Goal: Information Seeking & Learning: Check status

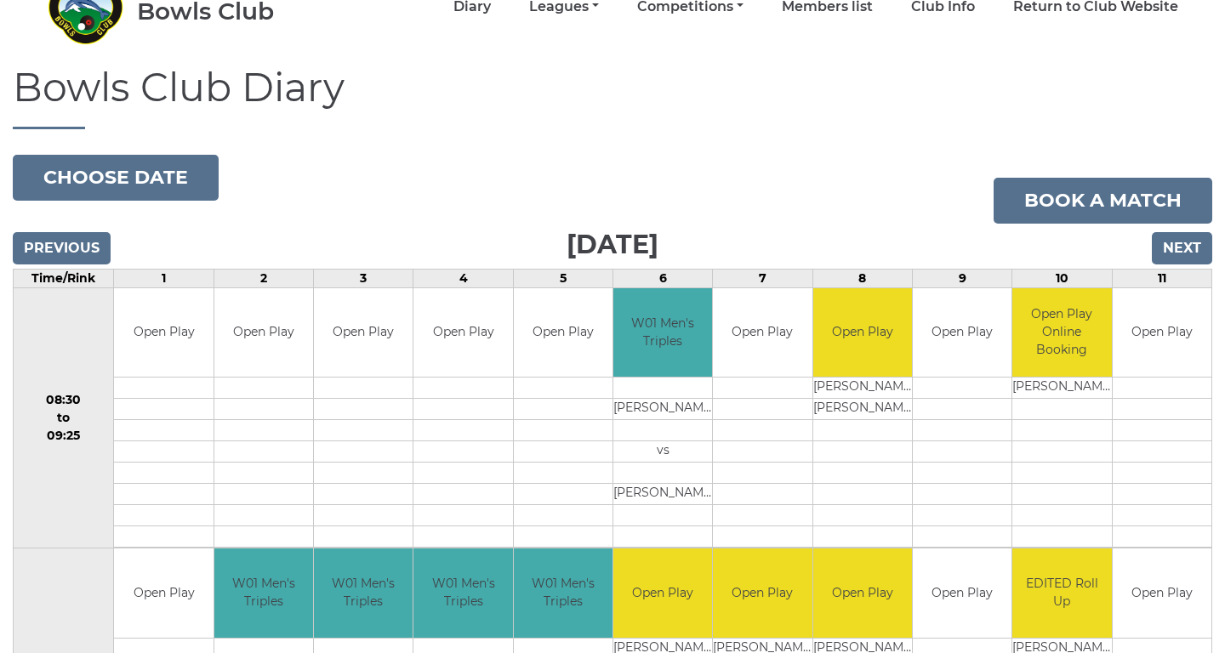
scroll to position [102, 0]
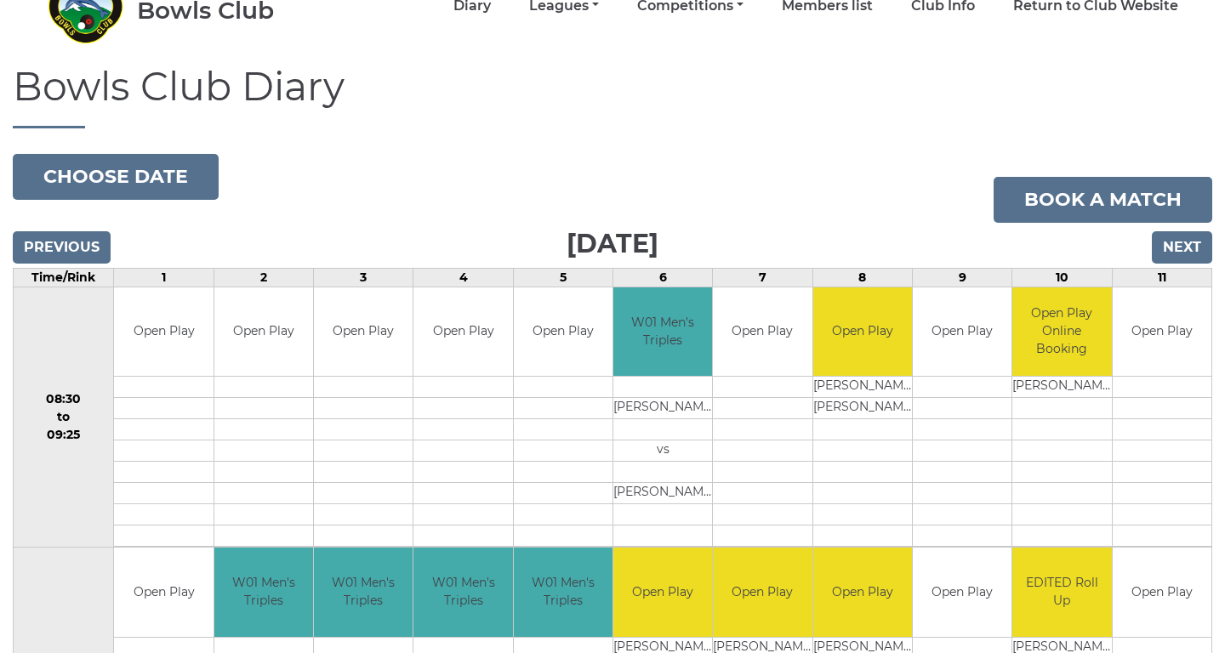
click at [152, 192] on button "Choose date" at bounding box center [116, 177] width 206 height 46
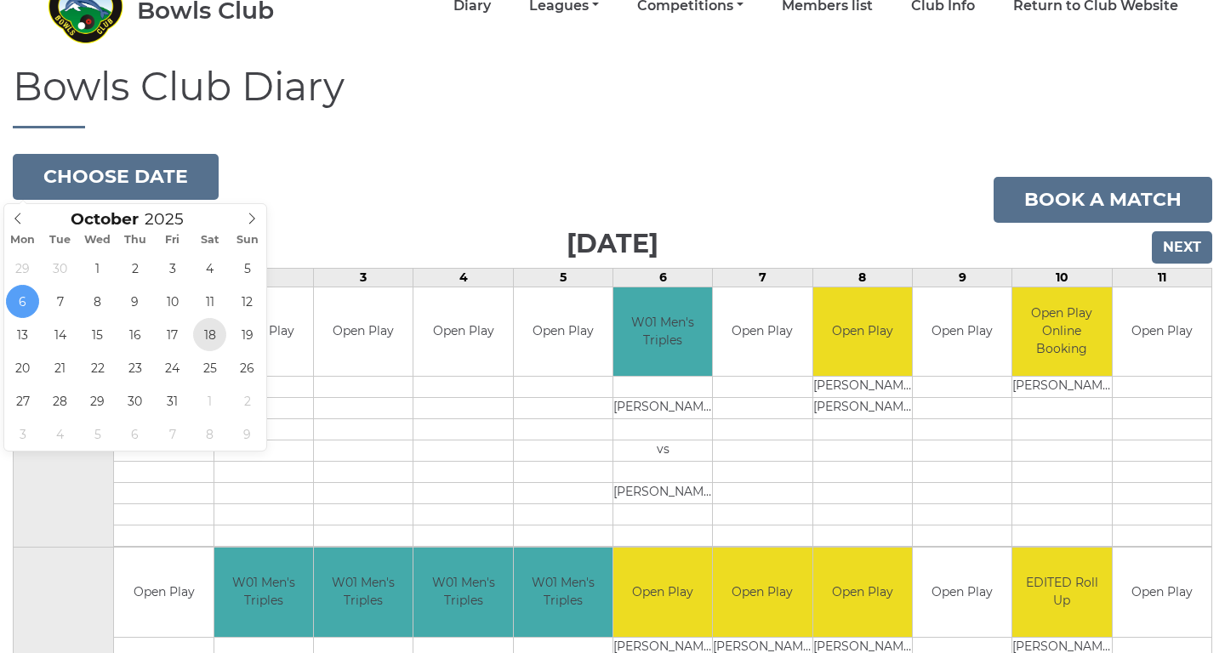
type input "2025-10-18"
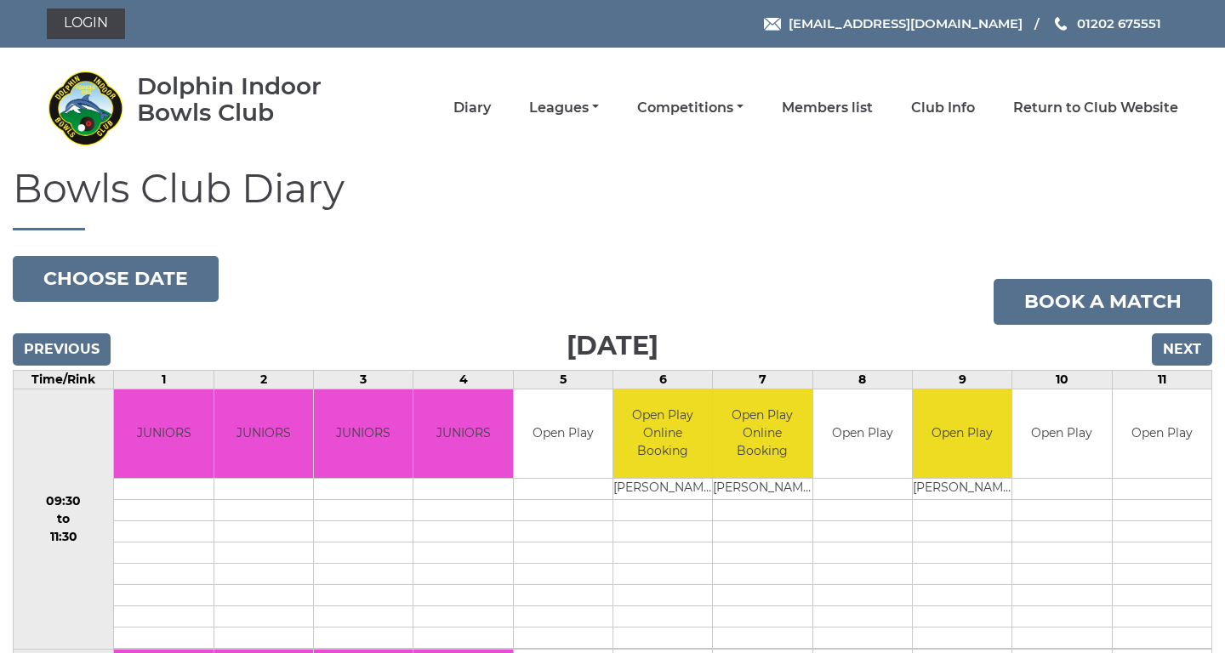
click at [1195, 353] on input "Next" at bounding box center [1181, 349] width 60 height 32
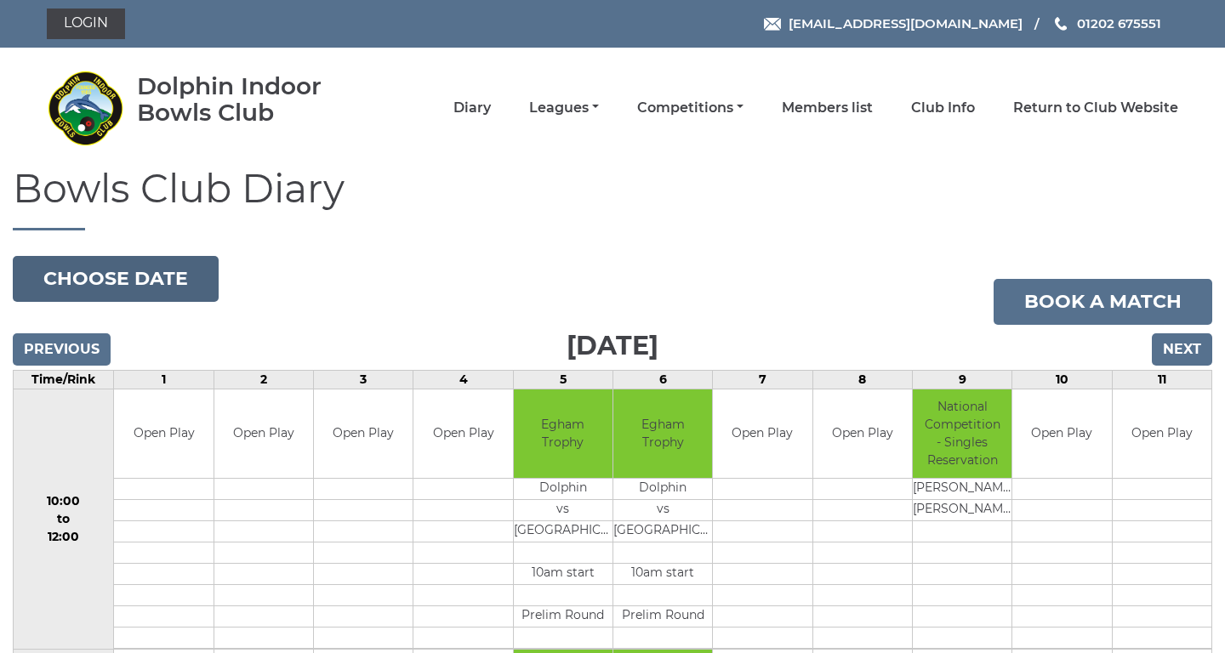
click at [132, 273] on button "Choose date" at bounding box center [116, 279] width 206 height 46
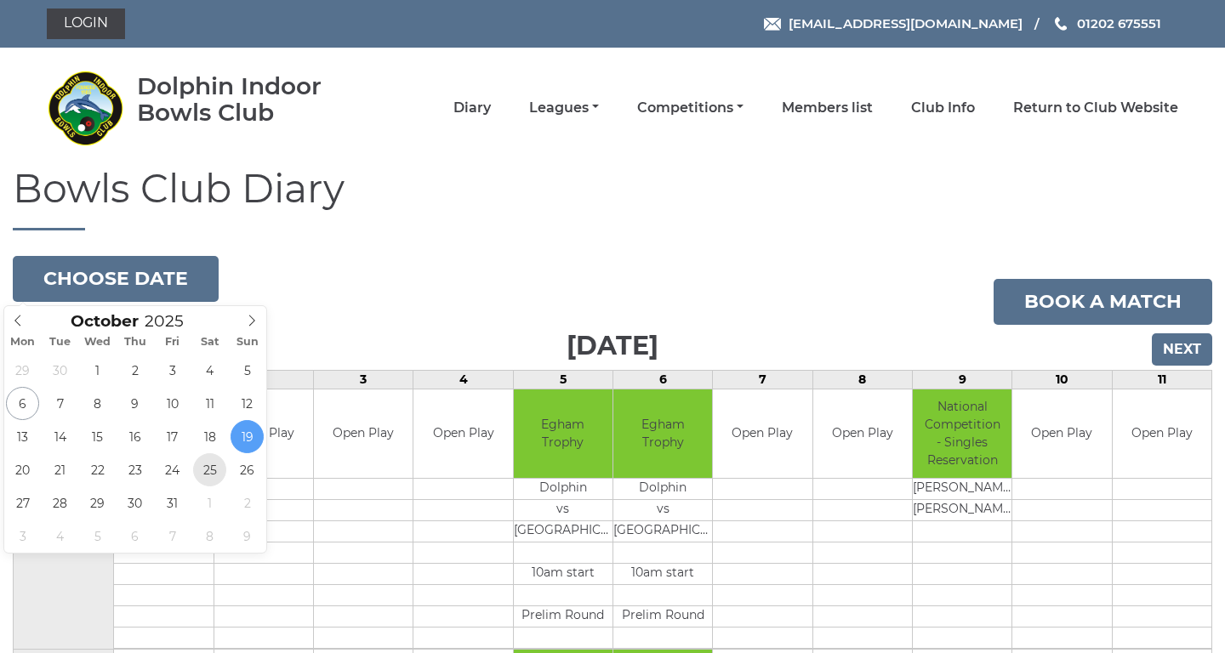
type input "2025-10-25"
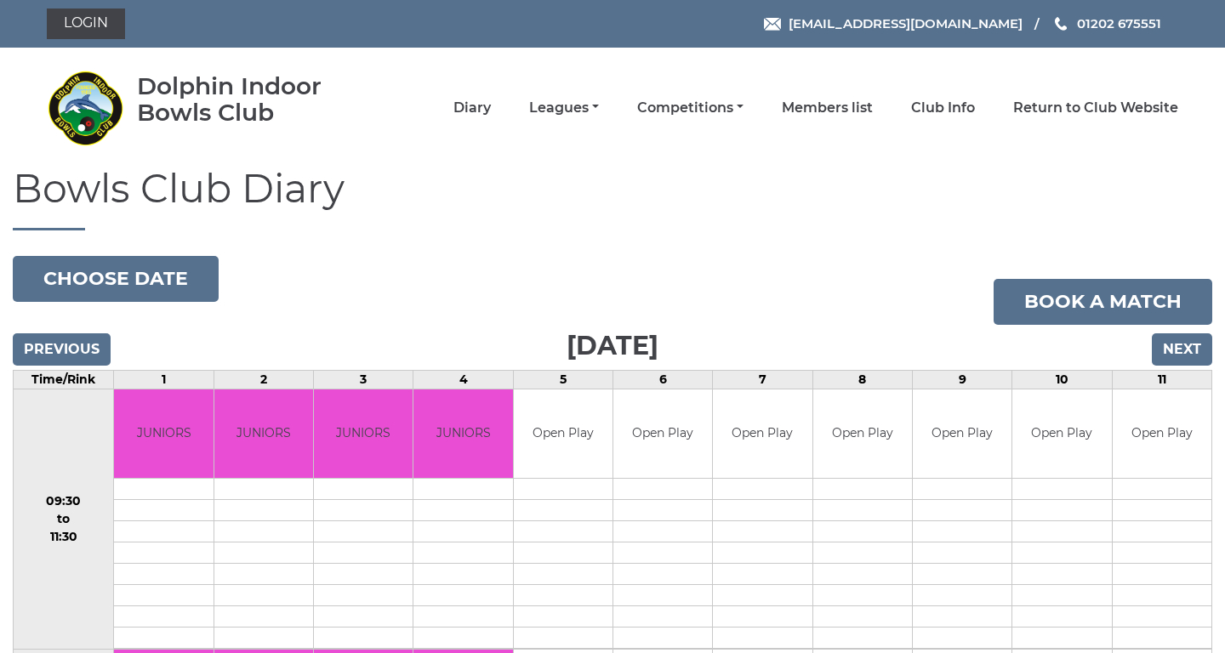
click at [1177, 348] on input "Next" at bounding box center [1181, 349] width 60 height 32
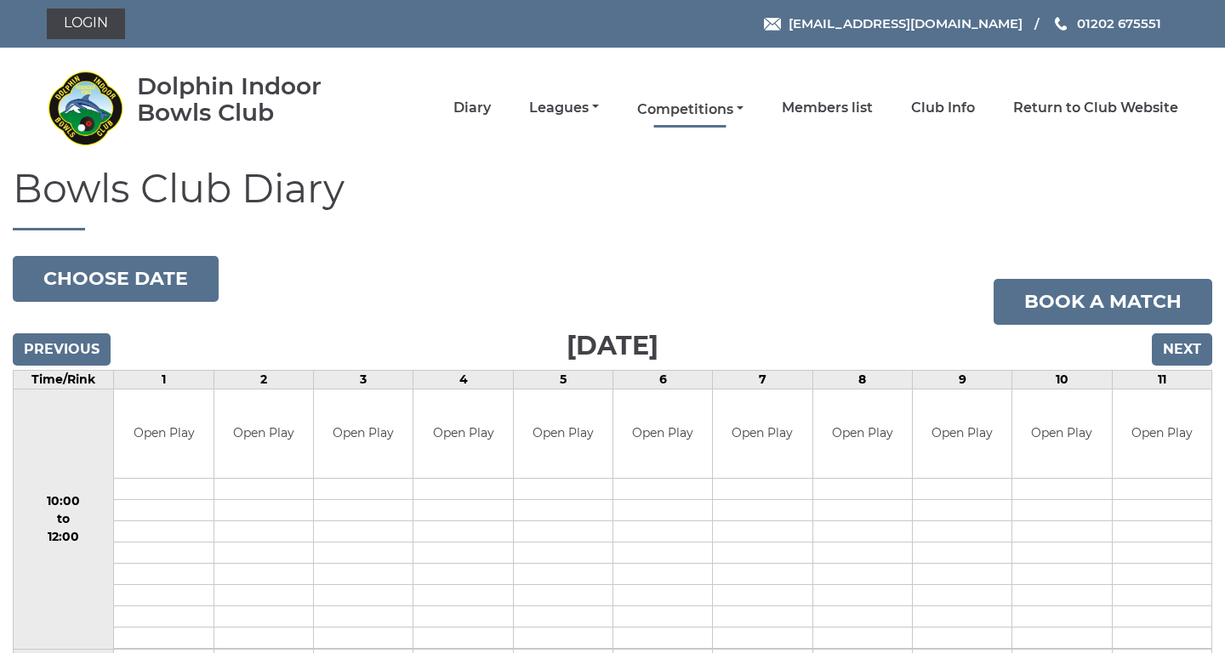
click at [700, 100] on link "Competitions" at bounding box center [690, 109] width 106 height 19
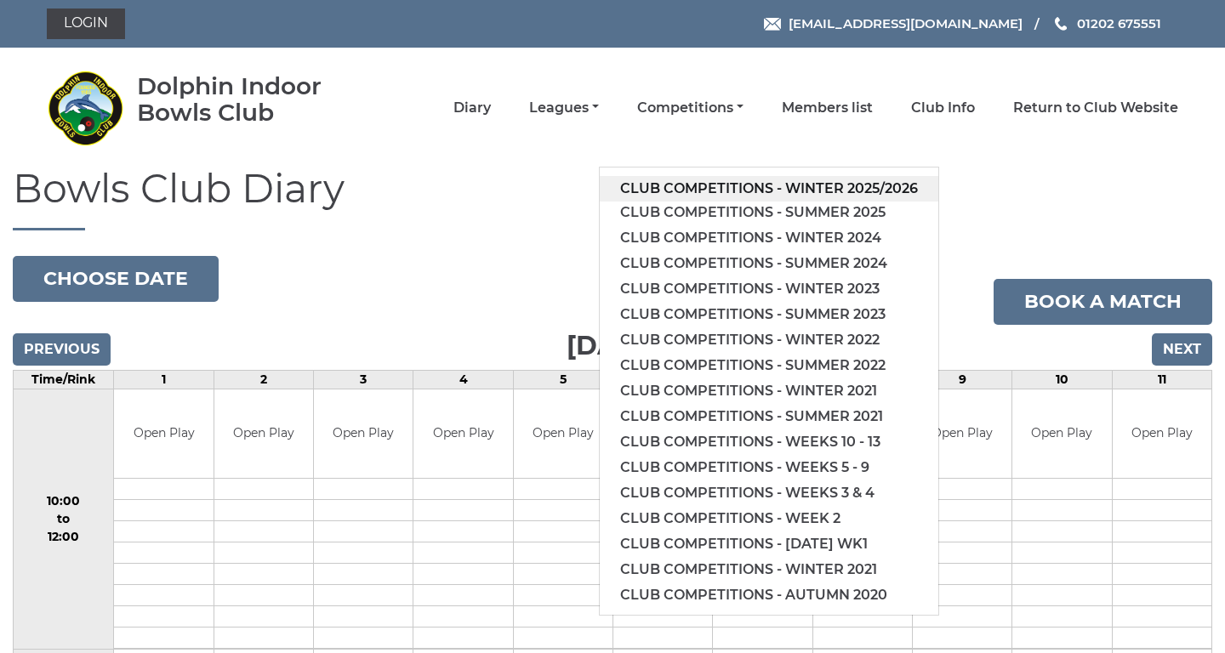
click at [754, 185] on link "Club competitions - Winter 2025/2026" at bounding box center [769, 189] width 338 height 26
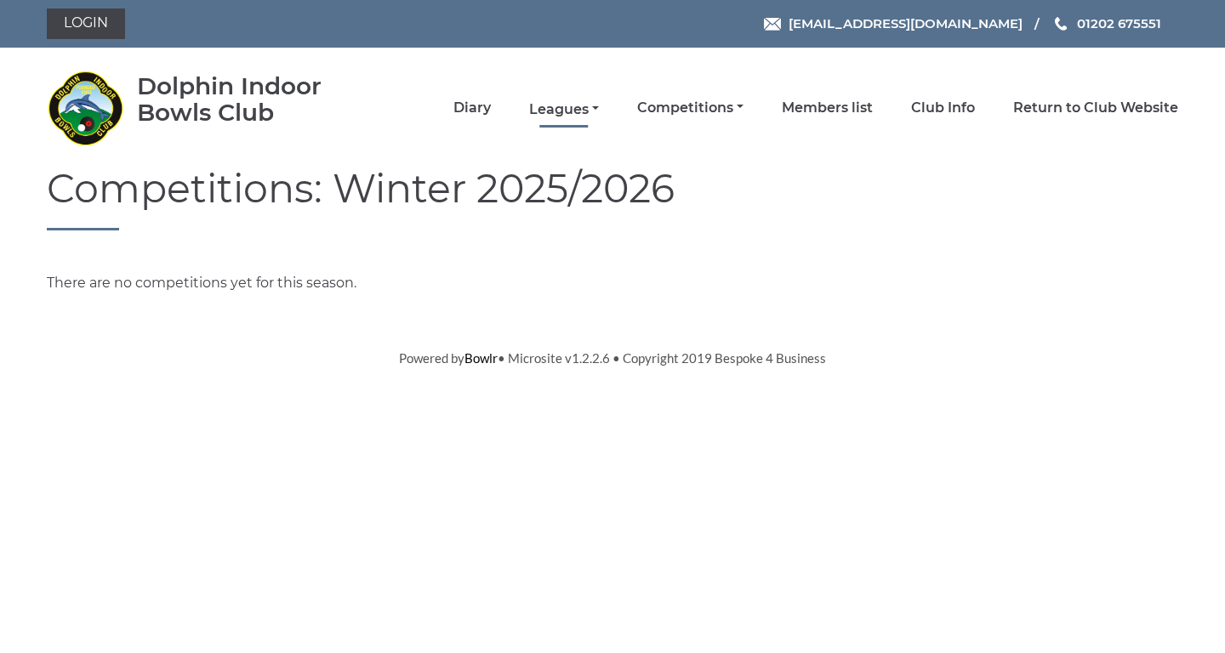
click at [599, 113] on link "Leagues" at bounding box center [564, 109] width 70 height 19
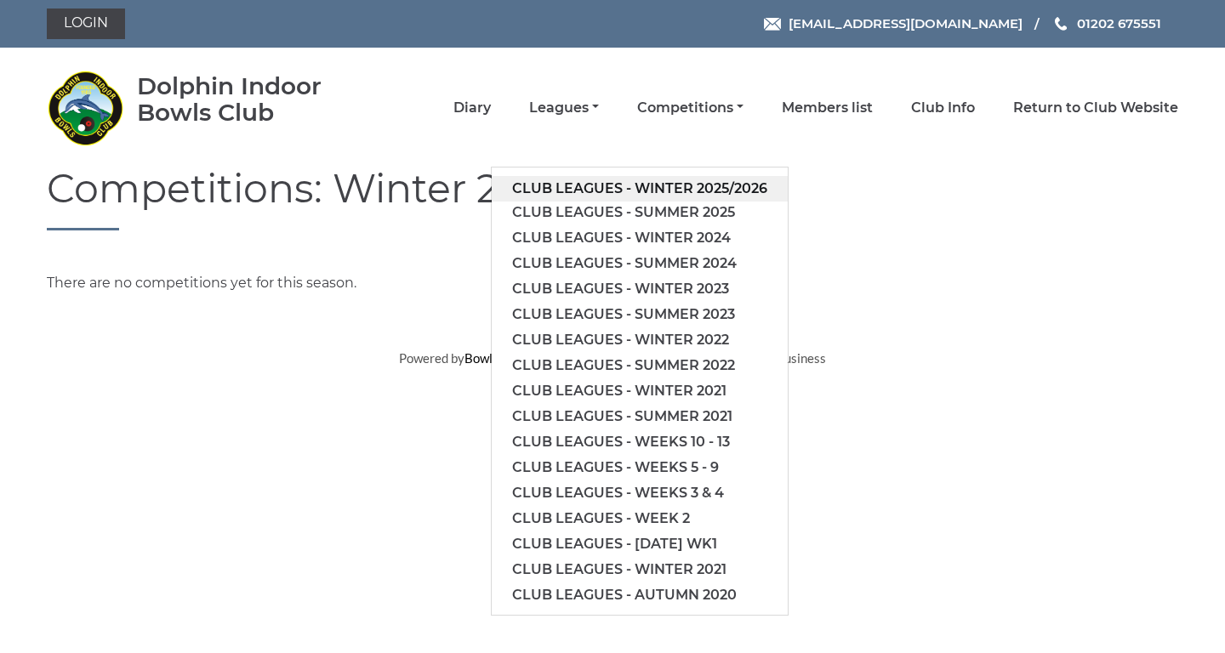
click at [643, 184] on link "Club leagues - Winter 2025/2026" at bounding box center [640, 189] width 296 height 26
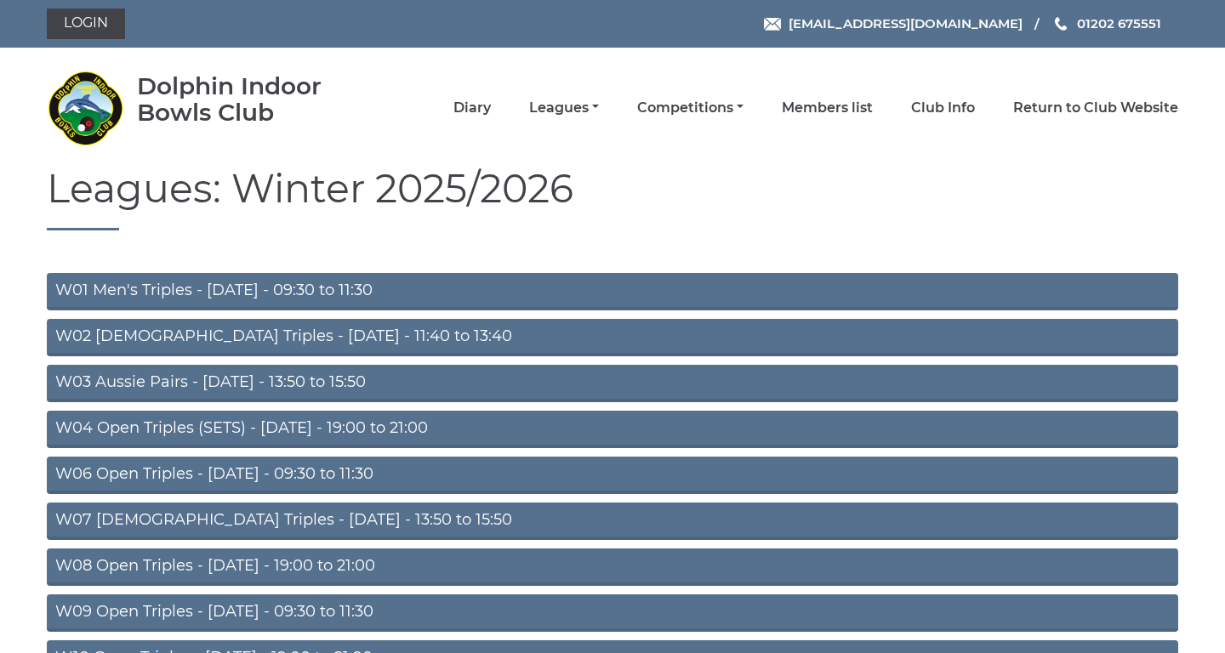
click at [356, 424] on link "W04 Open Triples (SETS) - [DATE] - 19:00 to 21:00" at bounding box center [612, 429] width 1131 height 37
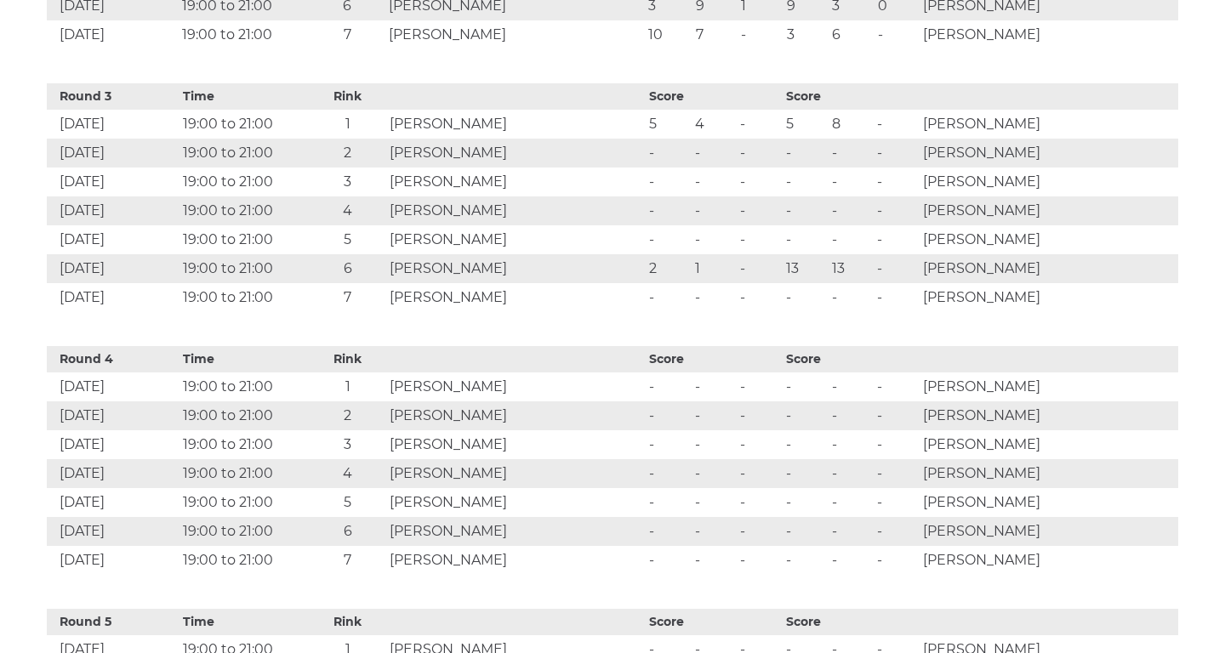
scroll to position [1259, 0]
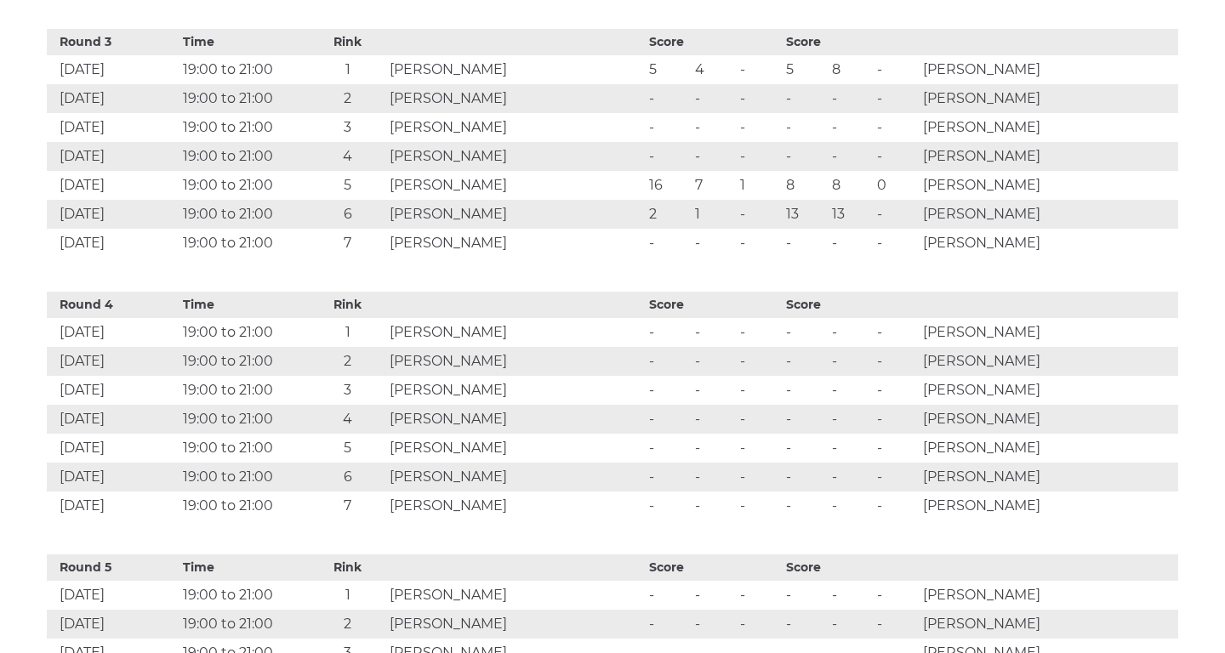
scroll to position [1453, 0]
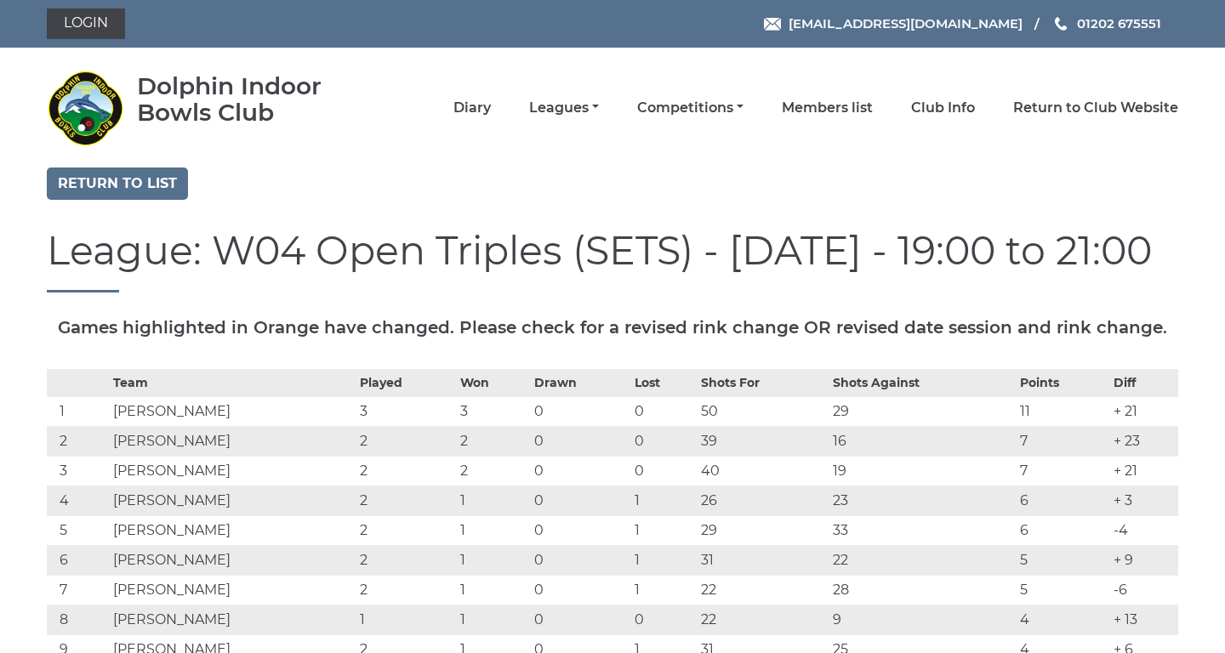
scroll to position [1453, 0]
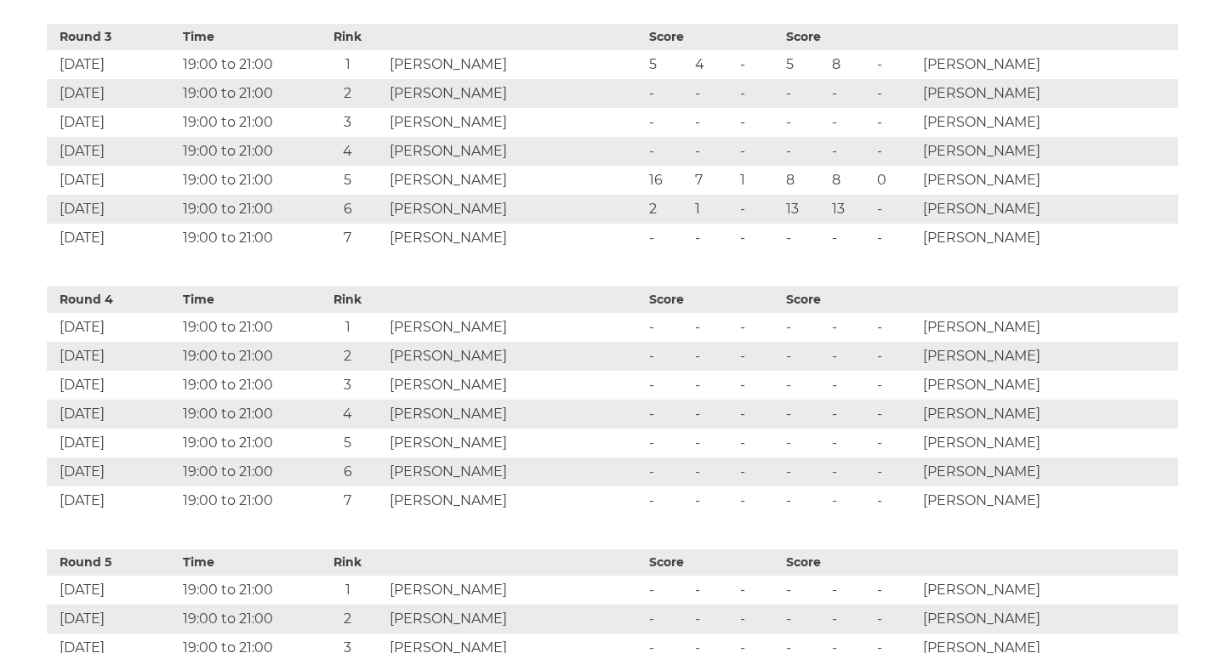
scroll to position [1484, 0]
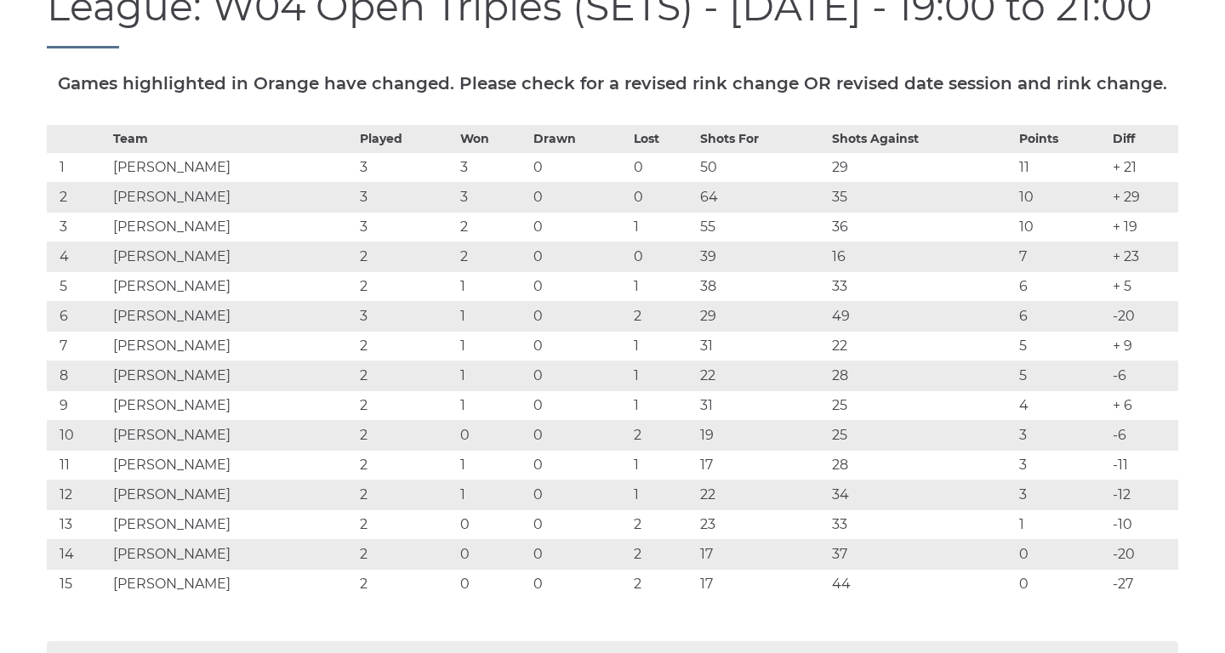
scroll to position [246, 0]
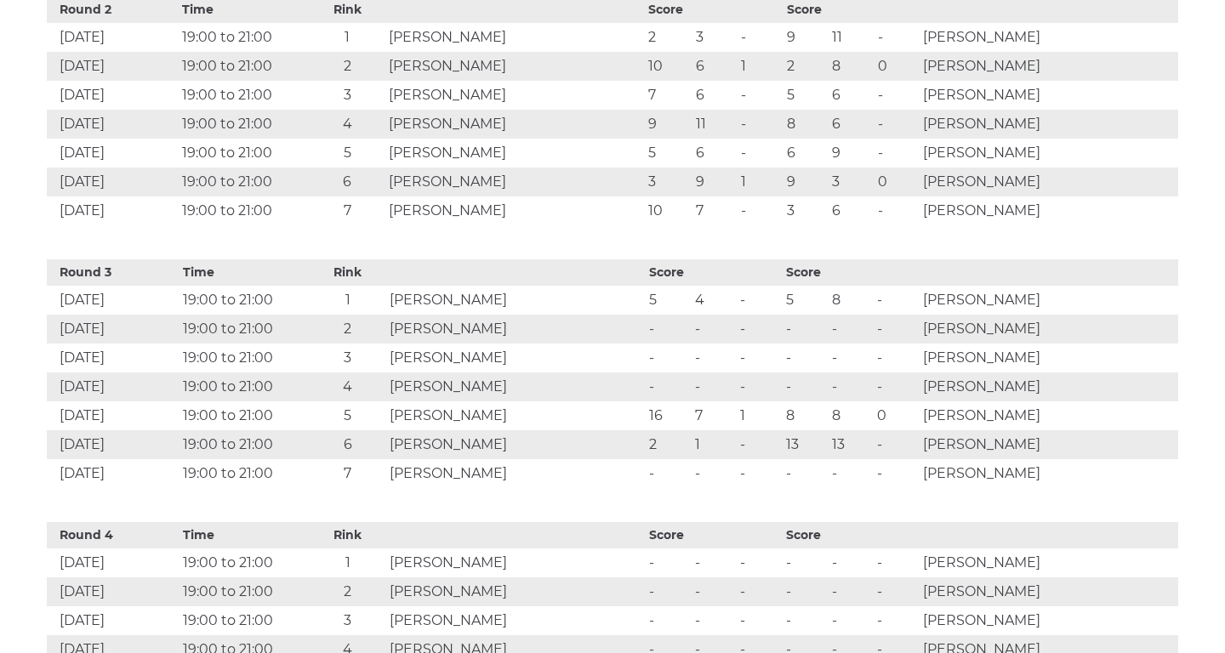
scroll to position [1253, 0]
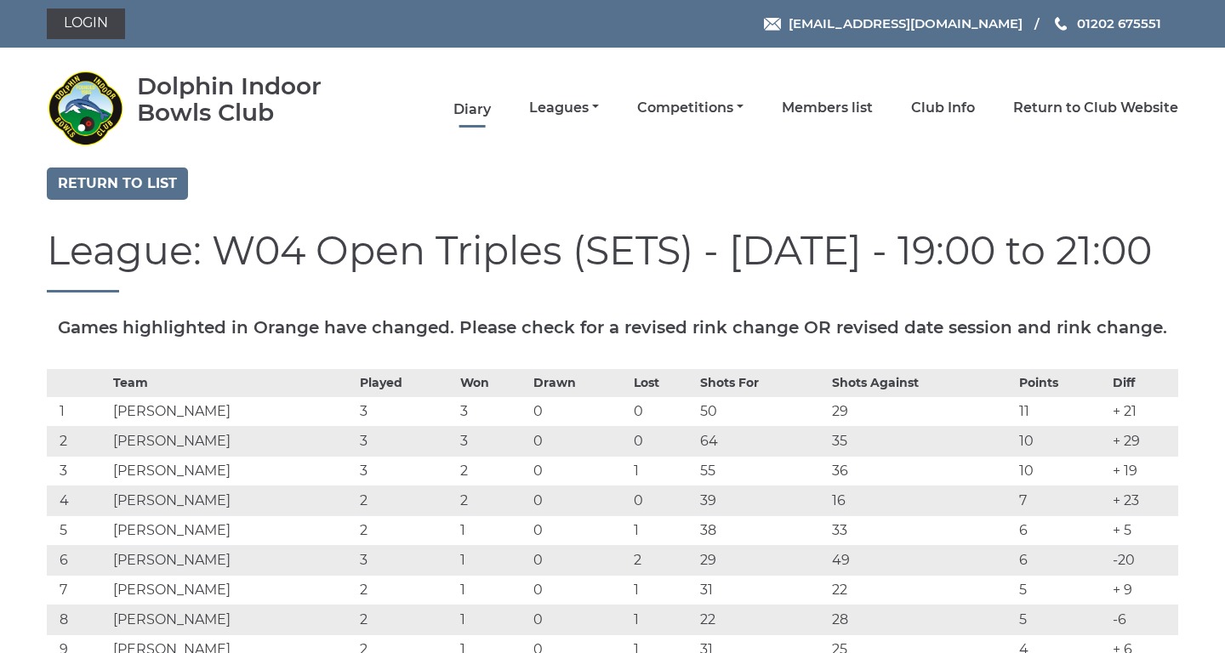
click at [491, 111] on link "Diary" at bounding box center [471, 109] width 37 height 19
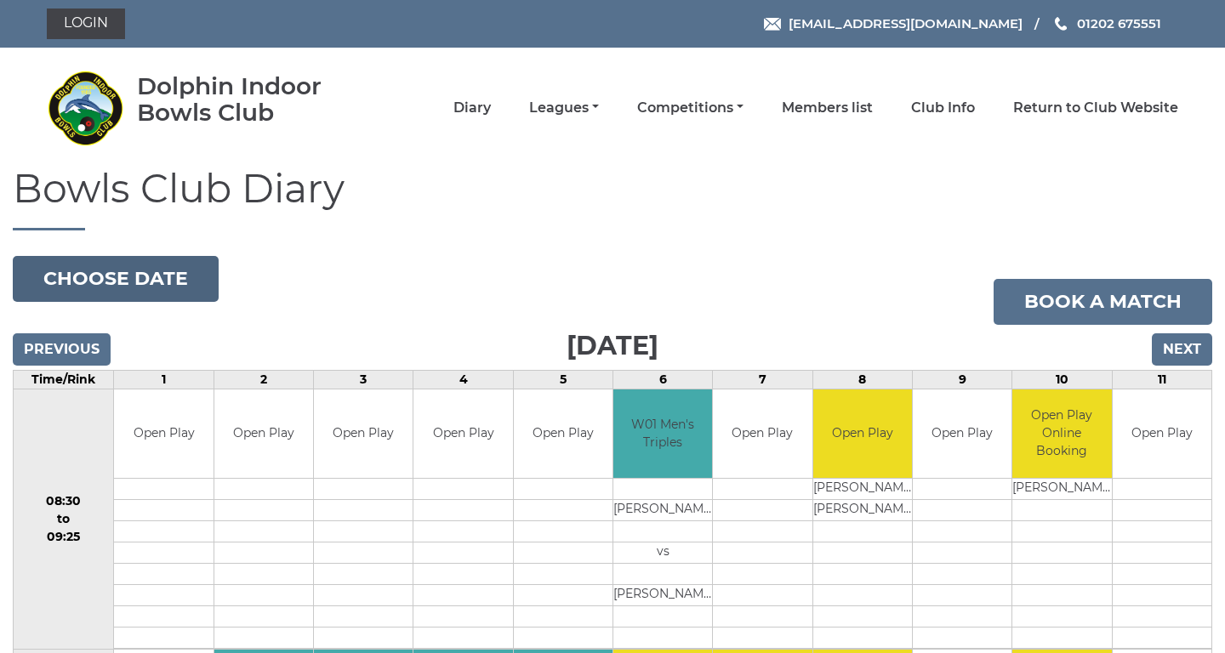
click at [191, 276] on button "Choose date" at bounding box center [116, 279] width 206 height 46
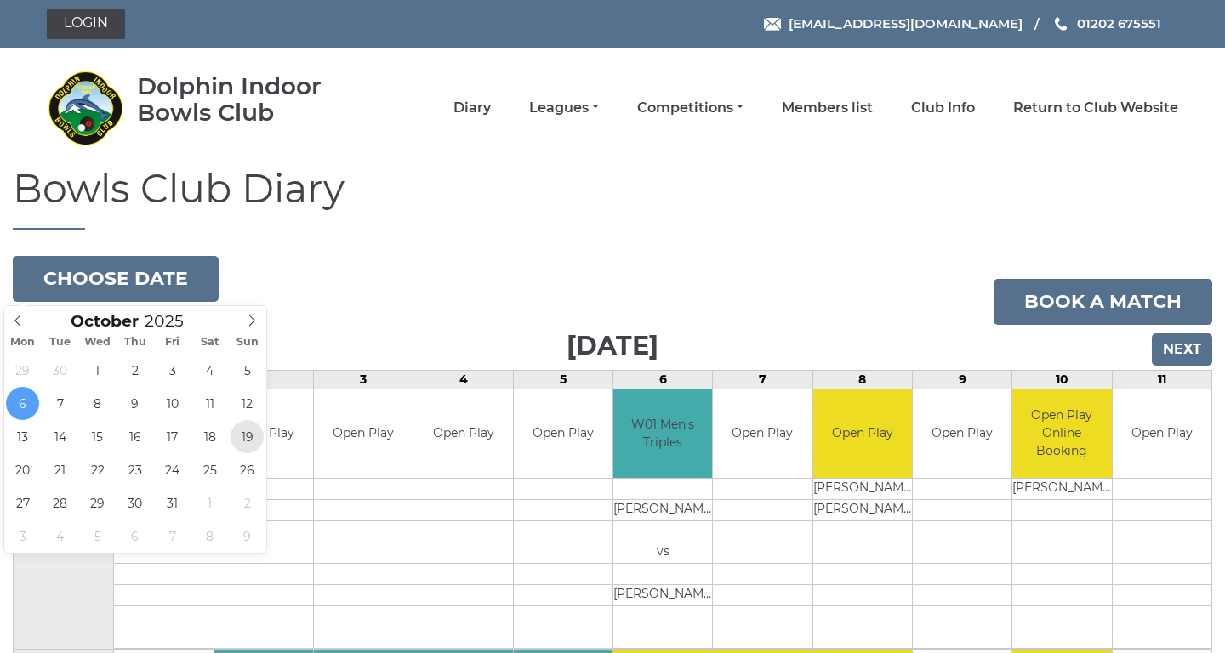
type input "2025-10-19"
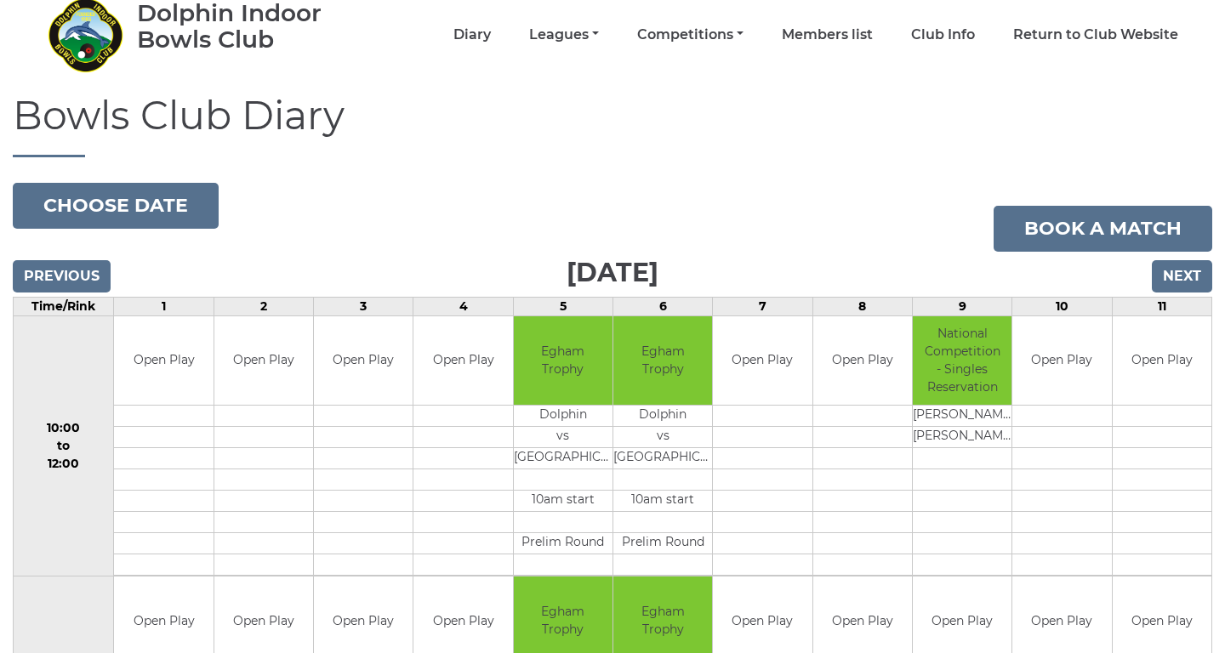
scroll to position [75, 0]
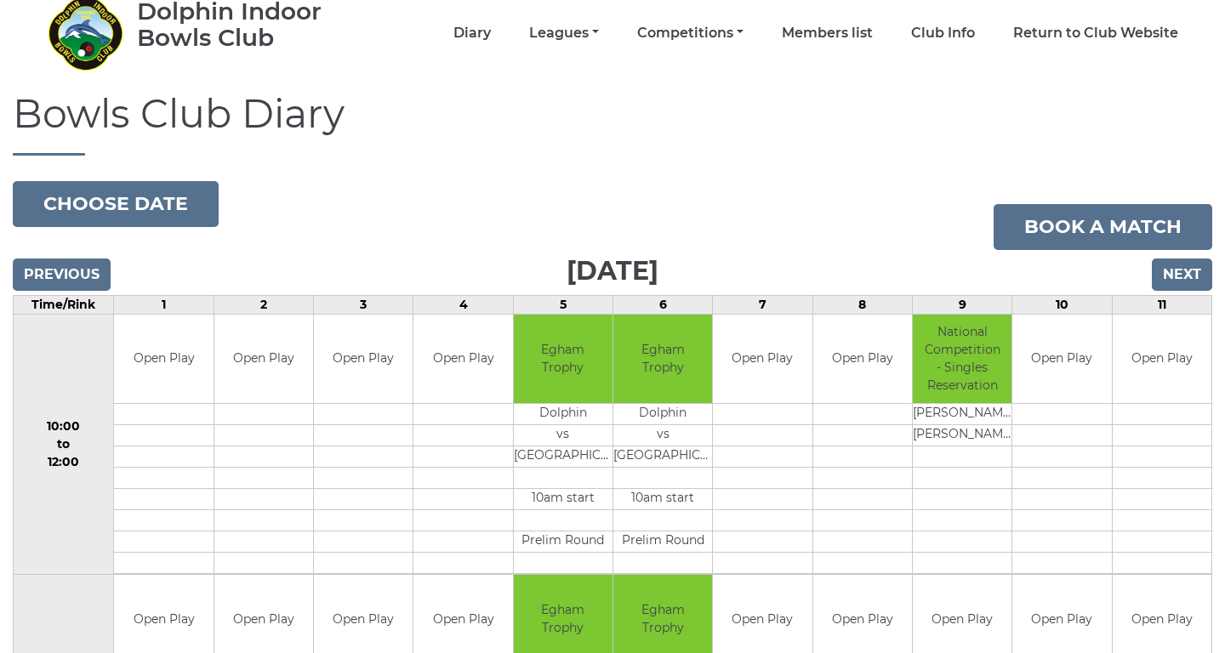
click at [78, 270] on input "Previous" at bounding box center [62, 275] width 98 height 32
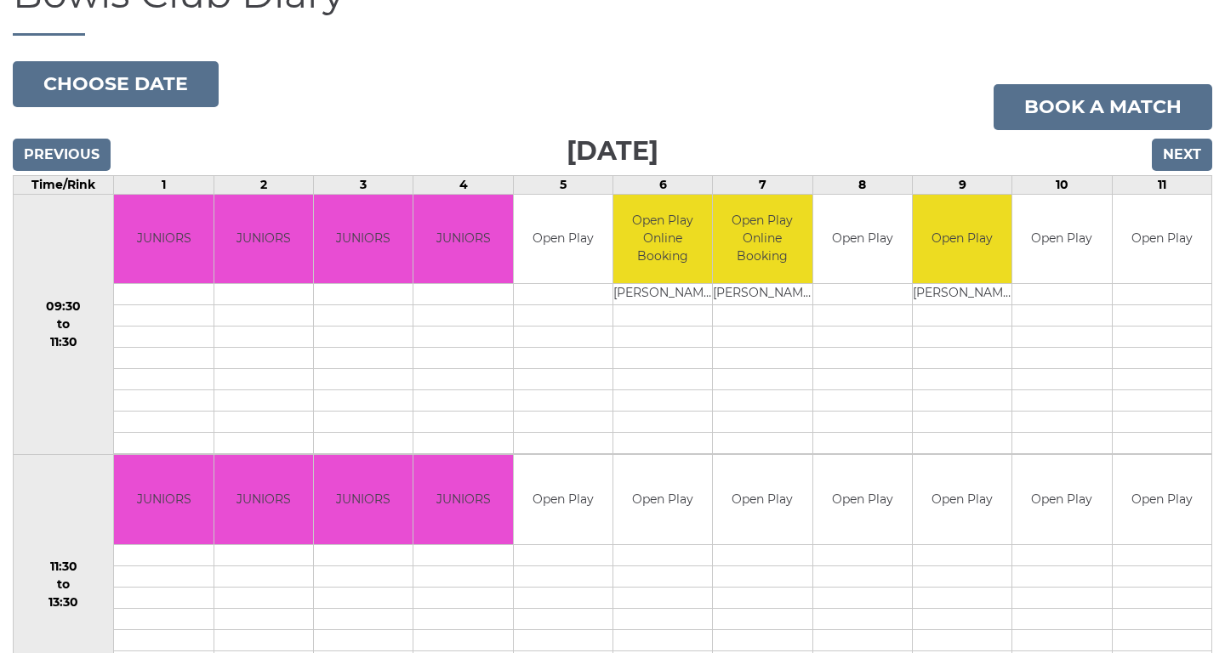
scroll to position [197, 0]
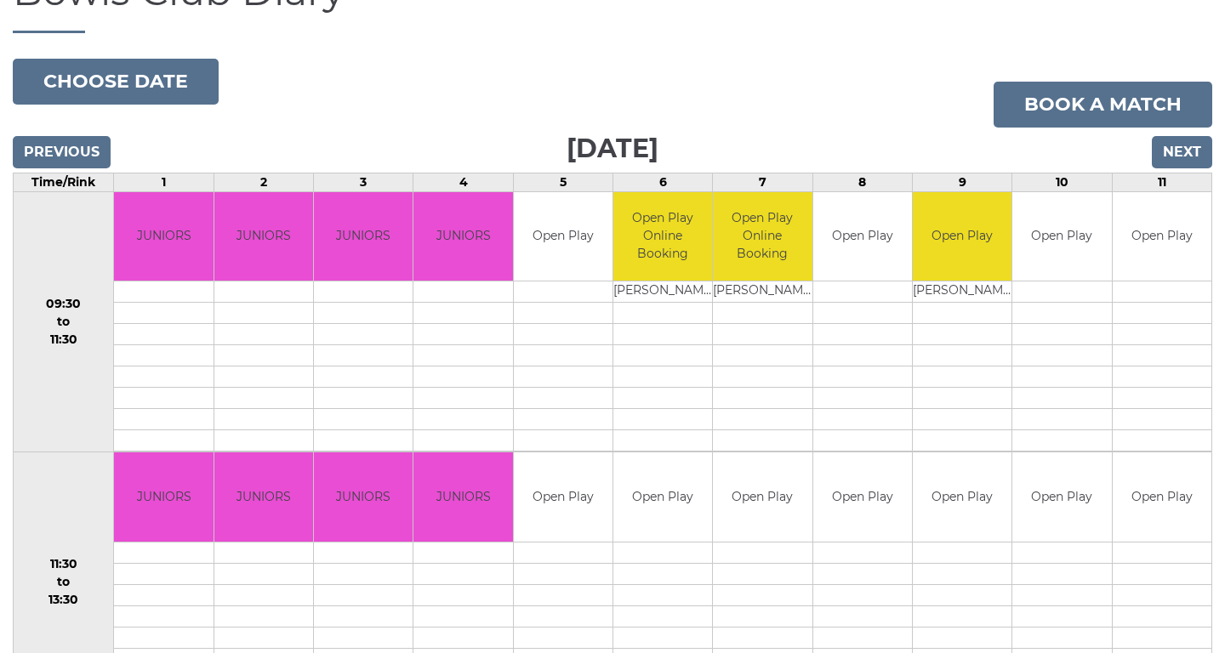
click at [1192, 161] on input "Next" at bounding box center [1181, 152] width 60 height 32
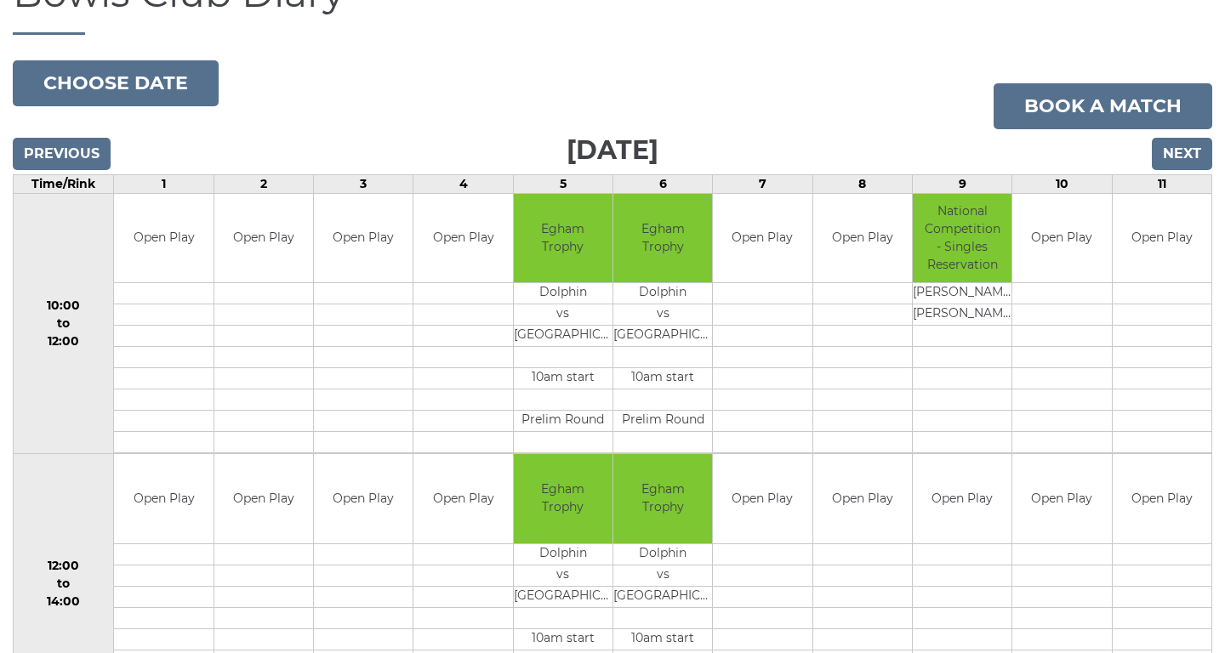
scroll to position [196, 0]
click at [169, 82] on button "Choose date" at bounding box center [116, 83] width 206 height 46
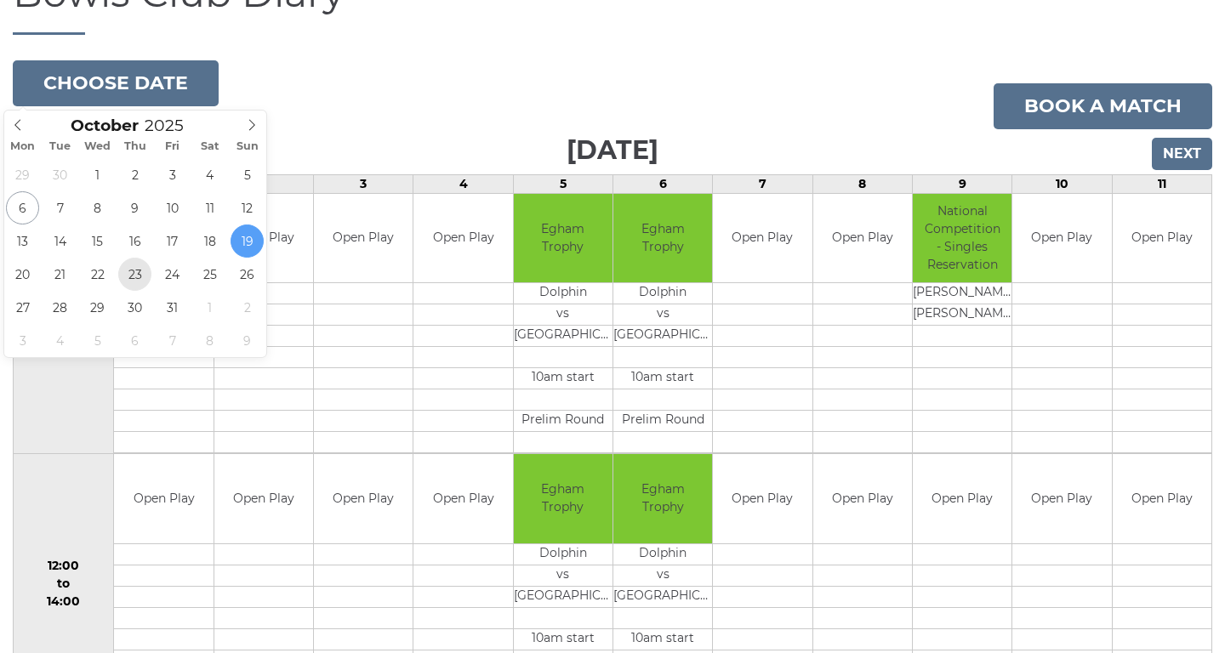
type input "[DATE]"
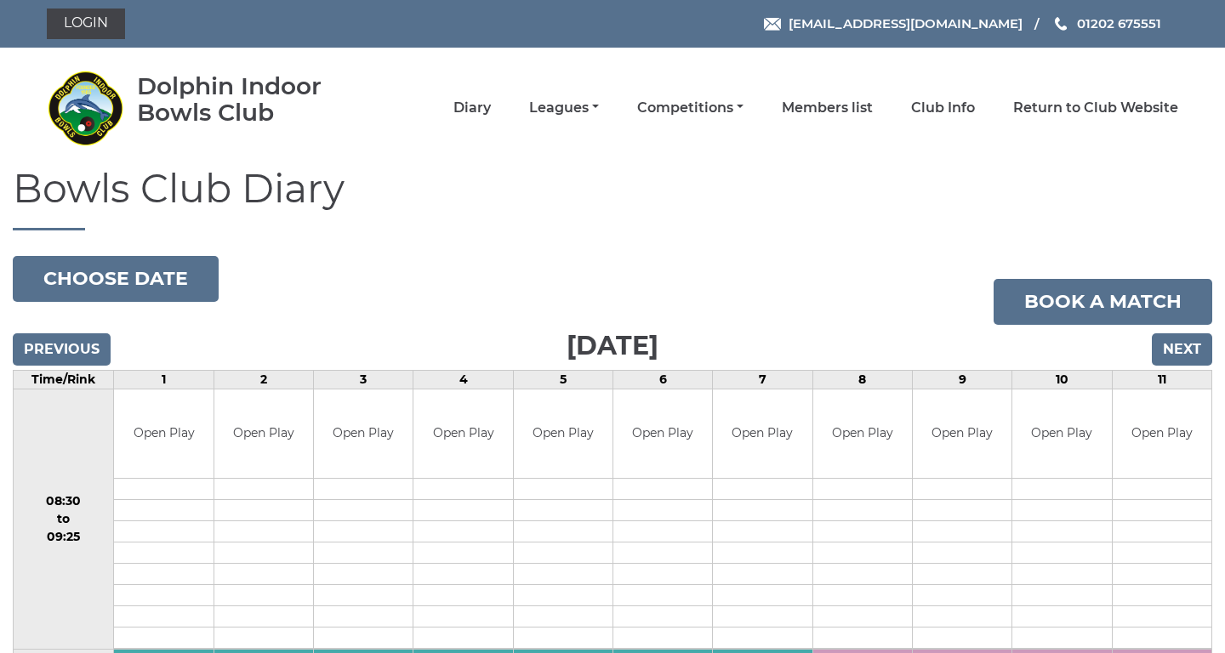
click at [599, 90] on li "Leagues Club leagues - Winter 2025/2026 Club leagues - Summer 2025 Club leagues…" at bounding box center [545, 108] width 108 height 36
click at [599, 121] on li "Leagues Club leagues - Winter 2025/2026 Club leagues - Summer 2025 Club leagues…" at bounding box center [545, 108] width 108 height 36
click at [599, 116] on link "Leagues" at bounding box center [564, 109] width 70 height 19
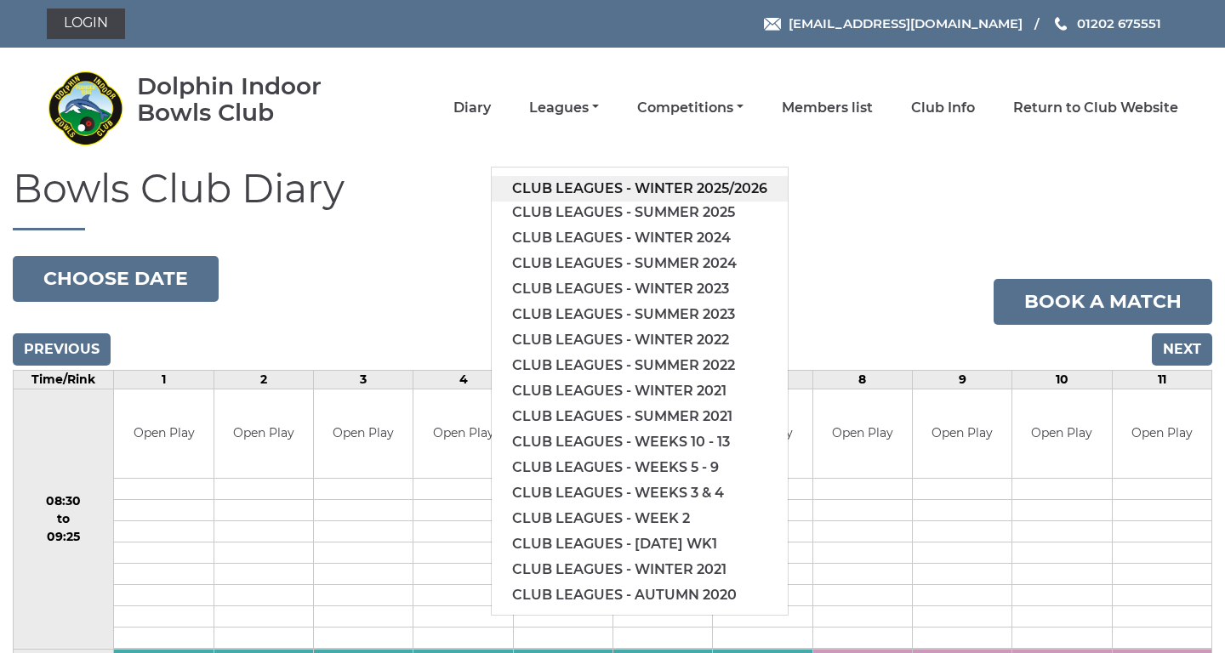
click at [679, 188] on link "Club leagues - Winter 2025/2026" at bounding box center [640, 189] width 296 height 26
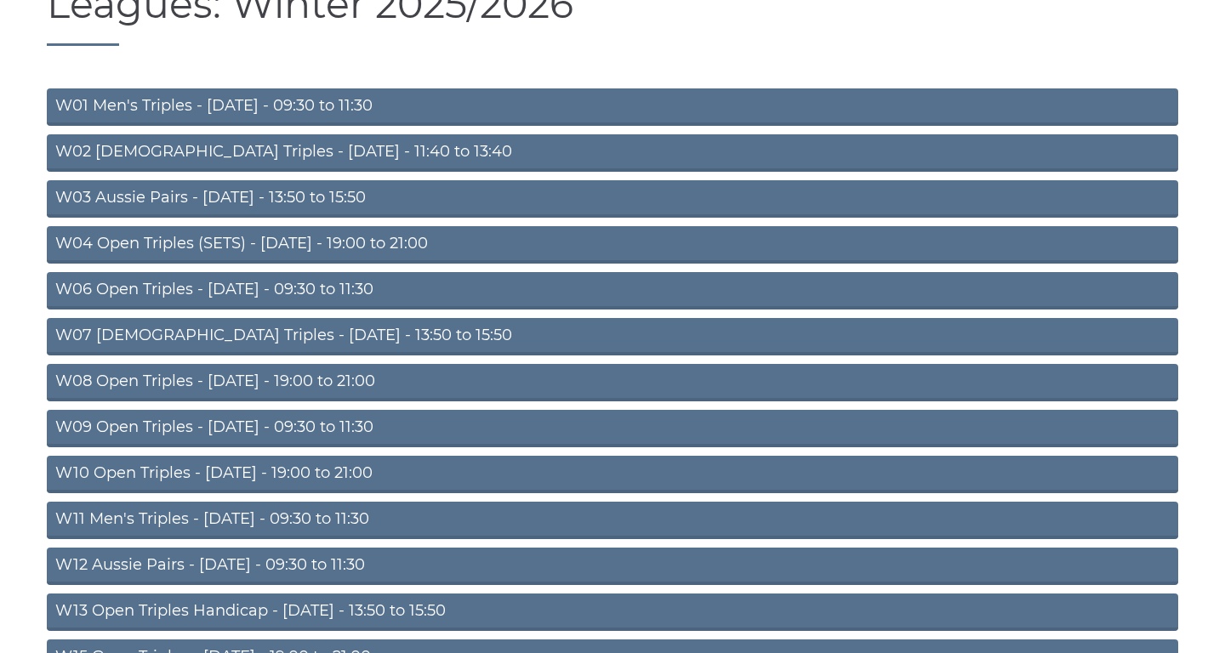
scroll to position [196, 0]
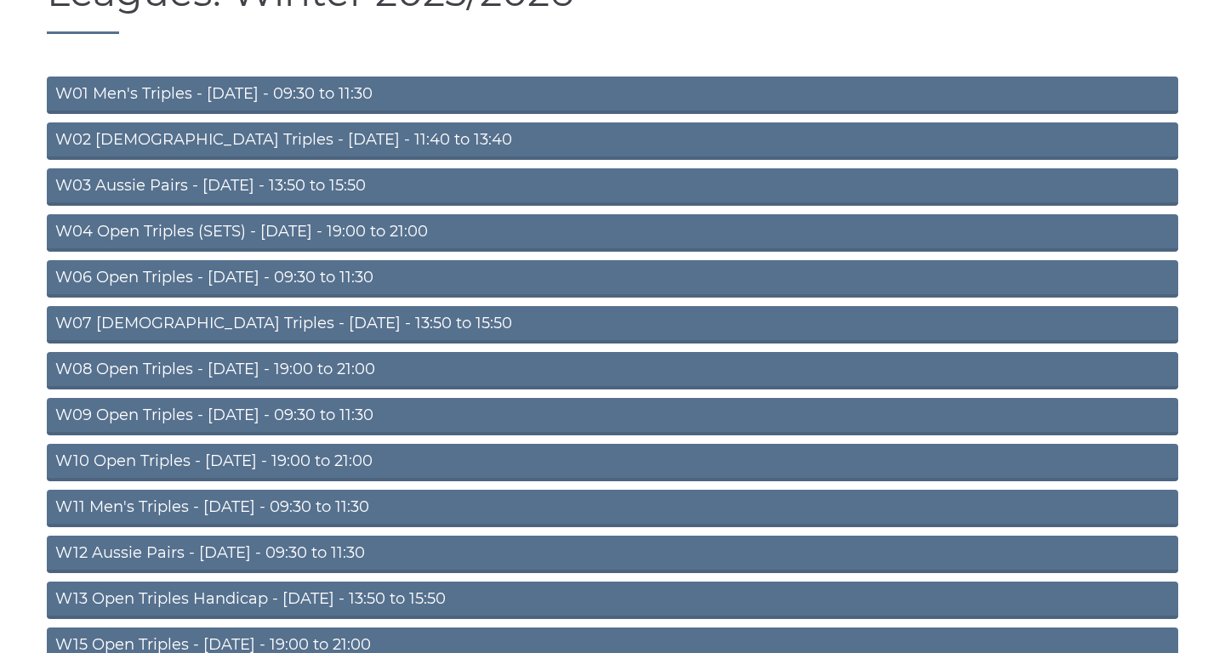
click at [554, 223] on link "W04 Open Triples (SETS) - Monday - 19:00 to 21:00" at bounding box center [612, 232] width 1131 height 37
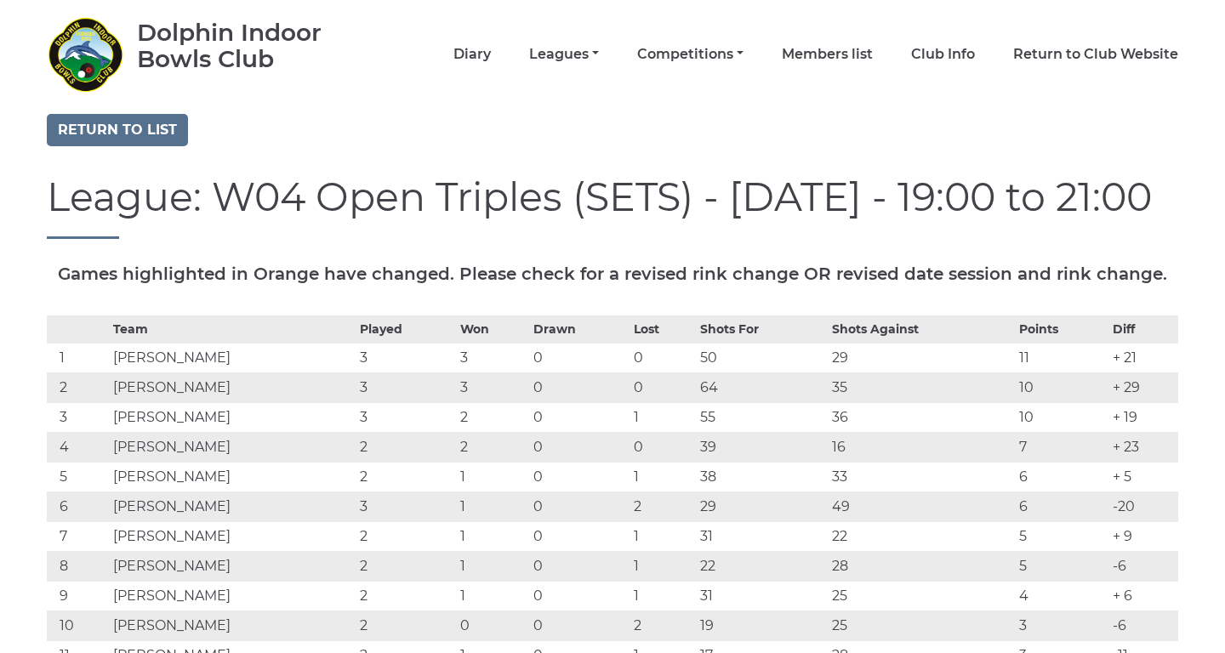
scroll to position [56, 0]
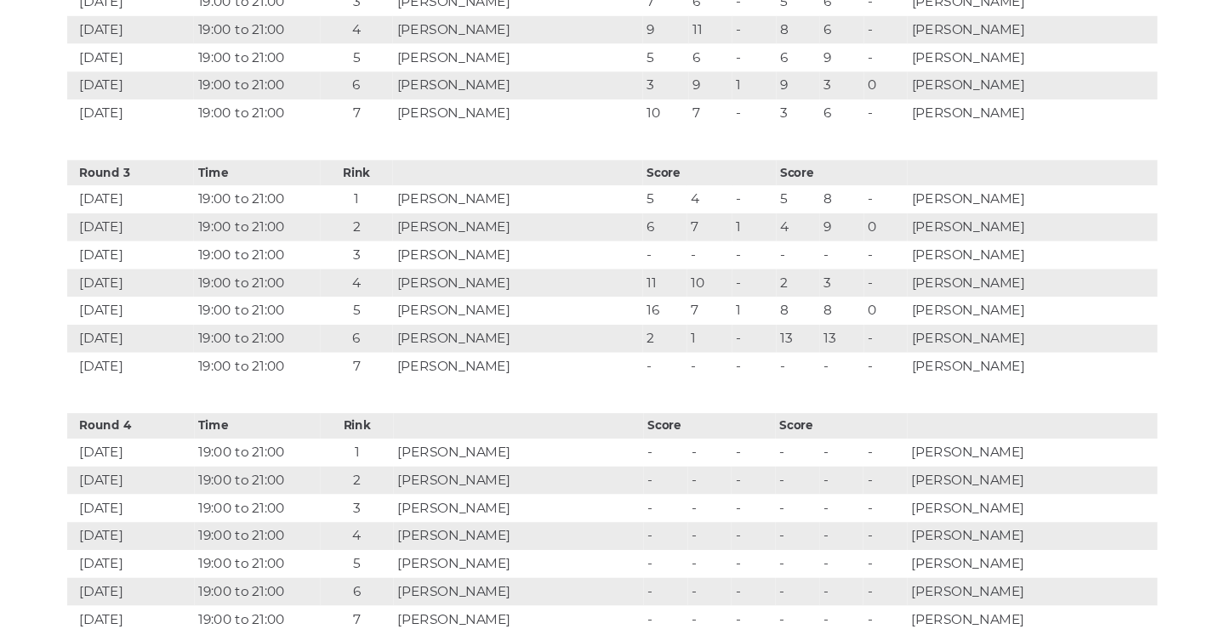
scroll to position [1343, 0]
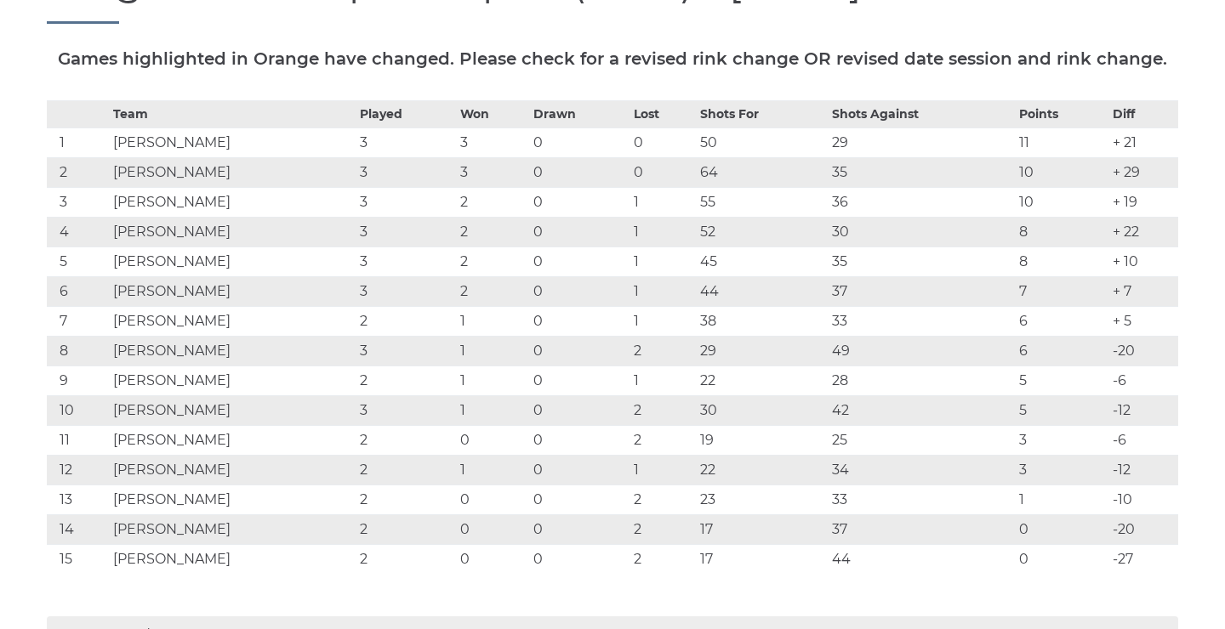
scroll to position [266, 0]
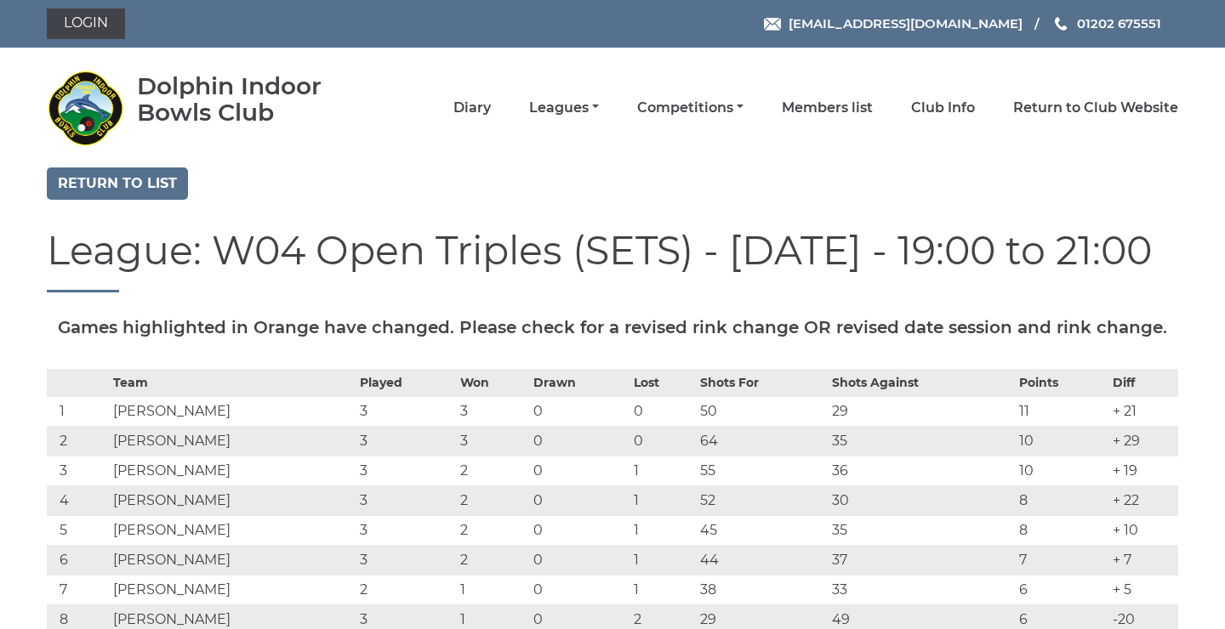
scroll to position [266, 0]
